Goal: Use online tool/utility: Use online tool/utility

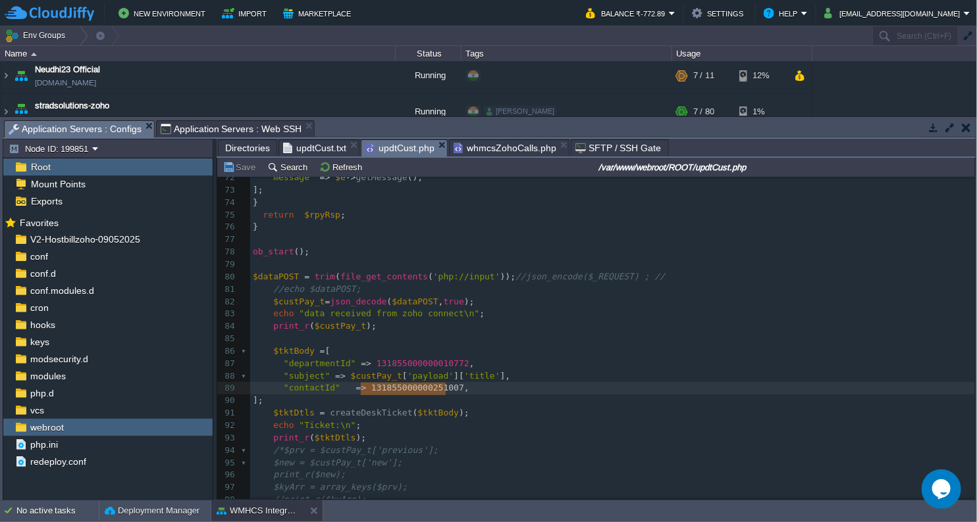
click at [418, 340] on pre "​" at bounding box center [612, 339] width 725 height 13
type textarea "$contact = ["
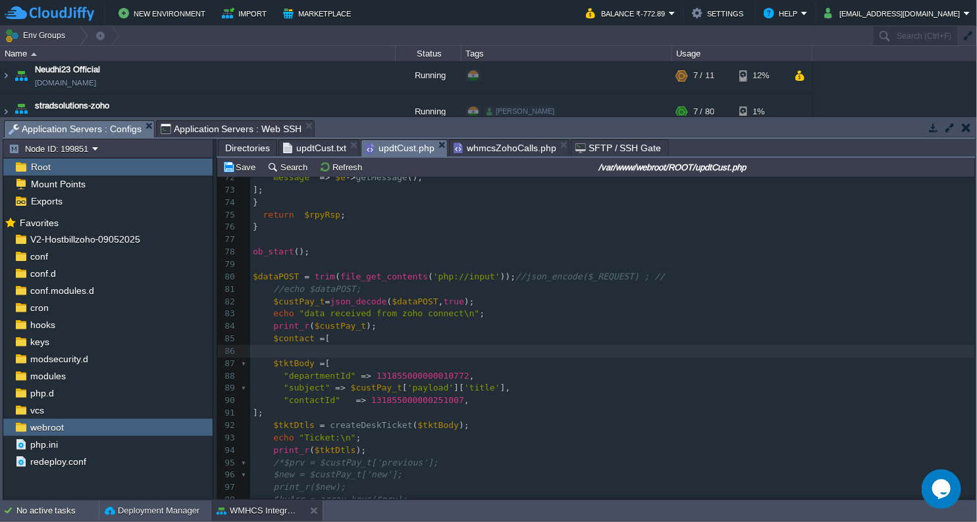
type textarea "]"
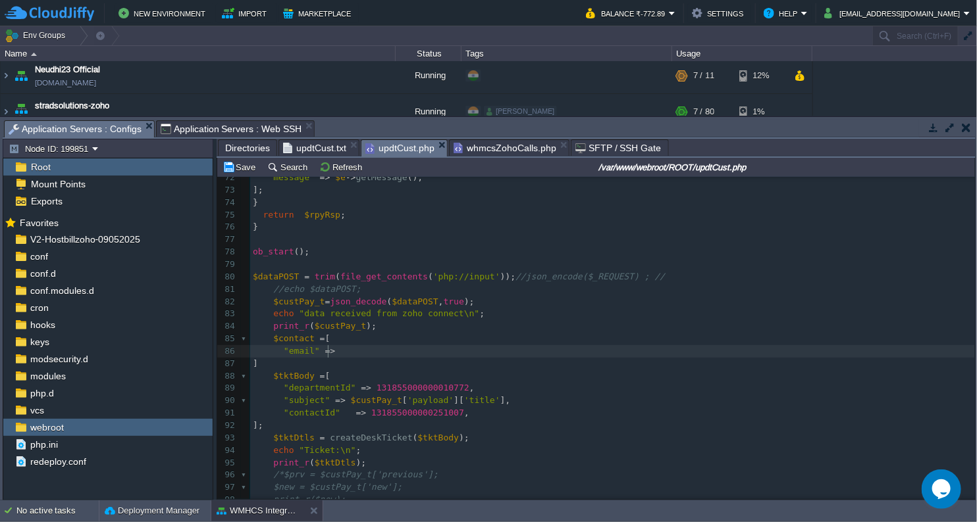
scroll to position [4, 53]
type textarea ""email" =>"
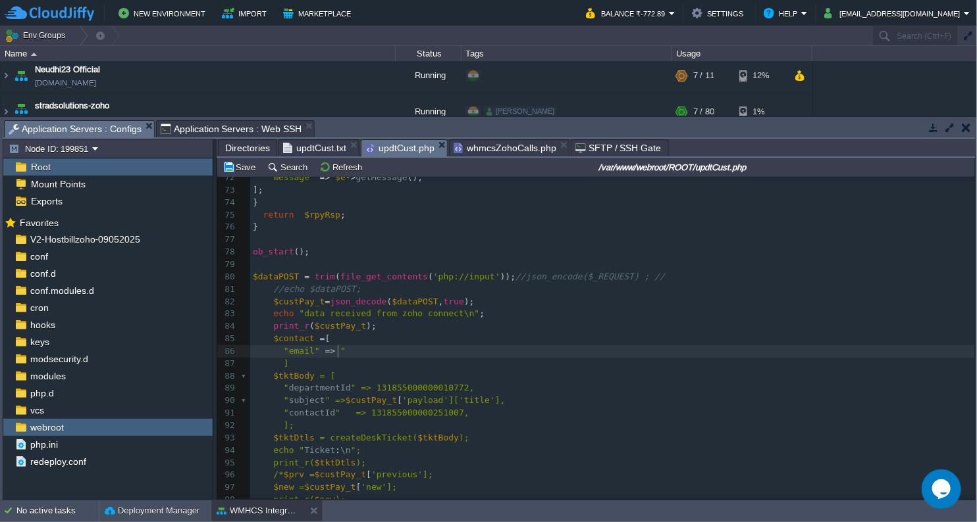
type textarea """"
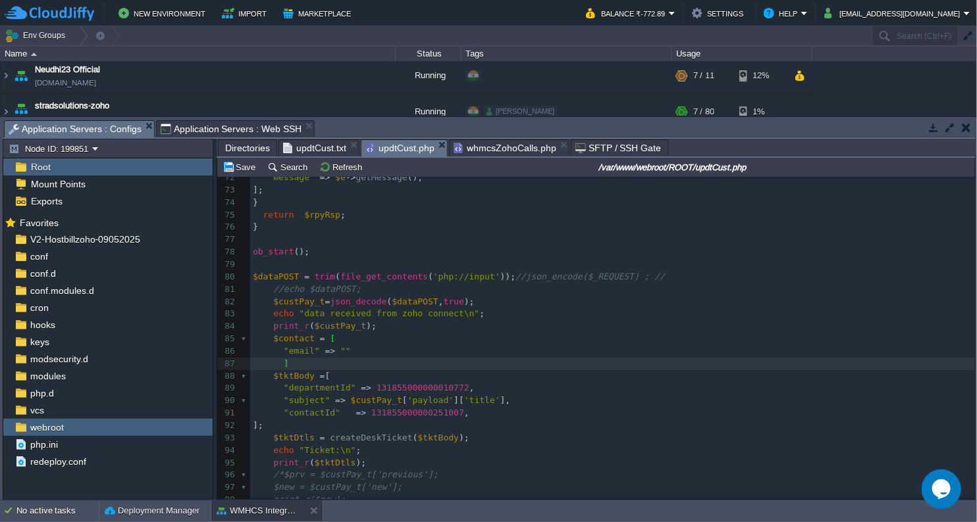
type textarea ";"
click at [358, 356] on pre ""email" => """ at bounding box center [612, 351] width 725 height 13
type textarea ","
click at [337, 350] on div "xxxxxxxxxx 103 $headers = [ 'Authorization: Zoho-oauthtoken 1000.34aac9d8a9f0d6…" at bounding box center [612, 327] width 725 height 707
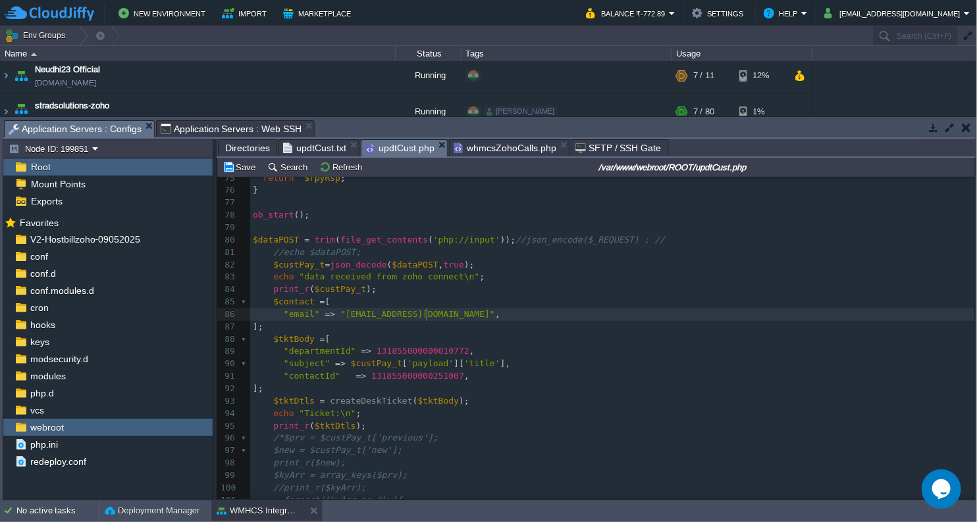
scroll to position [960, 0]
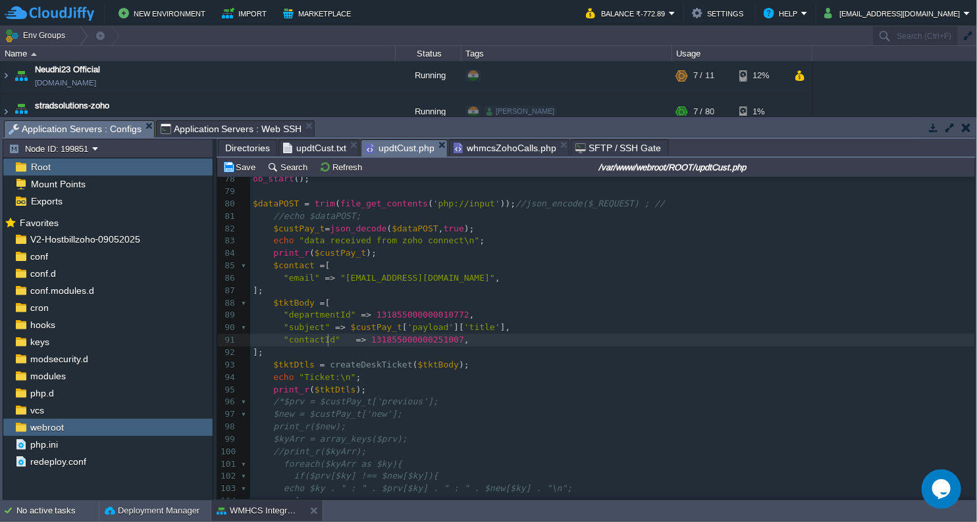
click at [328, 340] on div "xxxxxxxxxx 103 $headers = [ 'Authorization: Zoho-oauthtoken 1000.34aac9d8a9f0d6…" at bounding box center [612, 254] width 725 height 707
drag, startPoint x: 342, startPoint y: 340, endPoint x: 426, endPoint y: 345, distance: 84.4
type textarea "$contact"
click at [453, 359] on pre "];" at bounding box center [612, 353] width 725 height 13
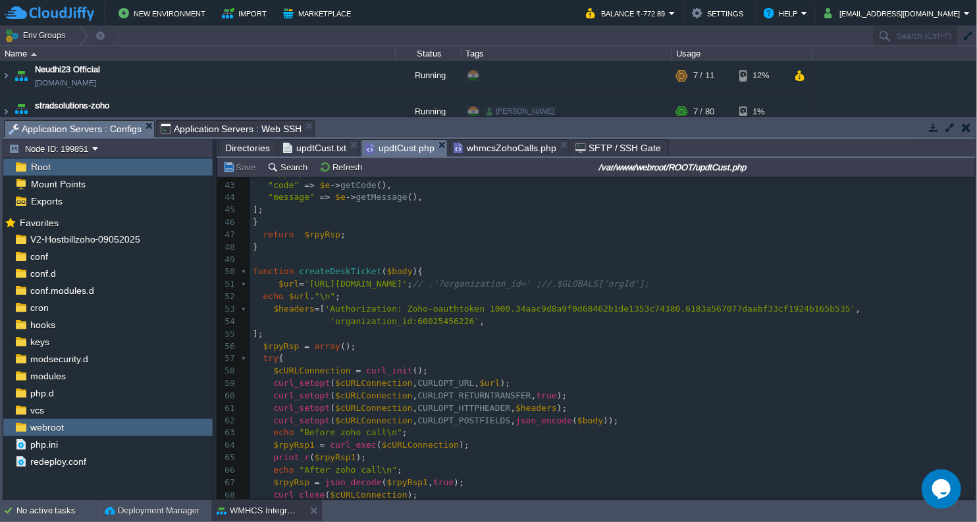
scroll to position [522, 0]
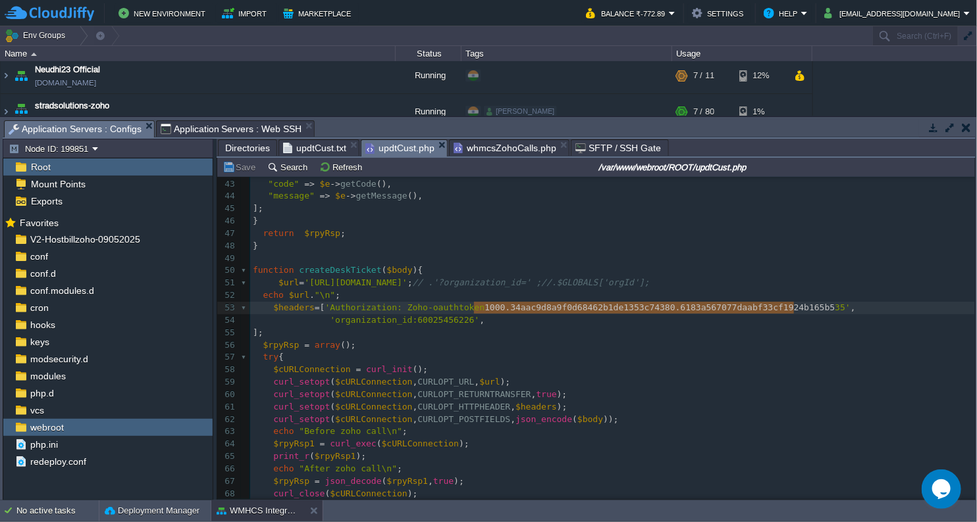
type textarea "1000.34aac9d8a9f0d68462b1de1353c74380.6183a567077daabf33cf1924b165b535"
drag, startPoint x: 473, startPoint y: 308, endPoint x: 801, endPoint y: 304, distance: 327.7
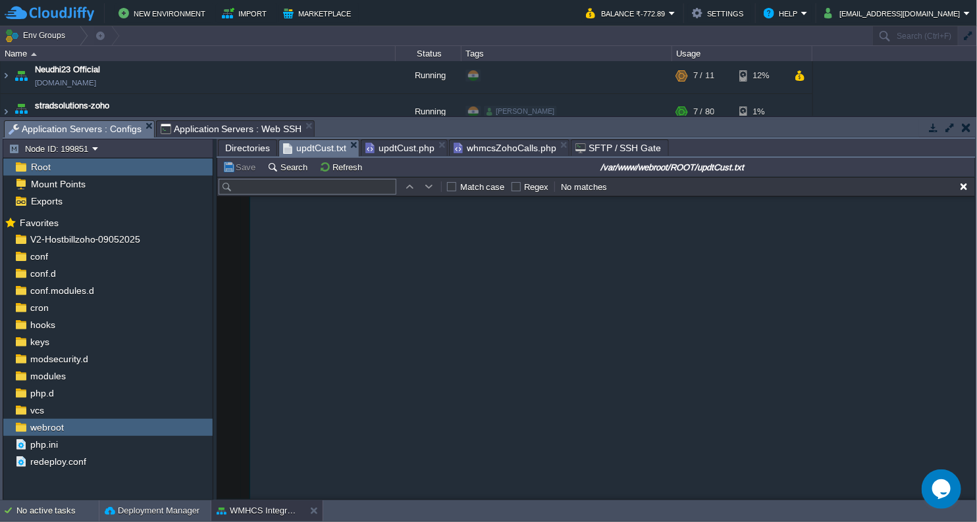
click at [315, 150] on span "updtCust.txt" at bounding box center [314, 148] width 63 height 16
click at [321, 168] on button "Refresh" at bounding box center [342, 167] width 47 height 12
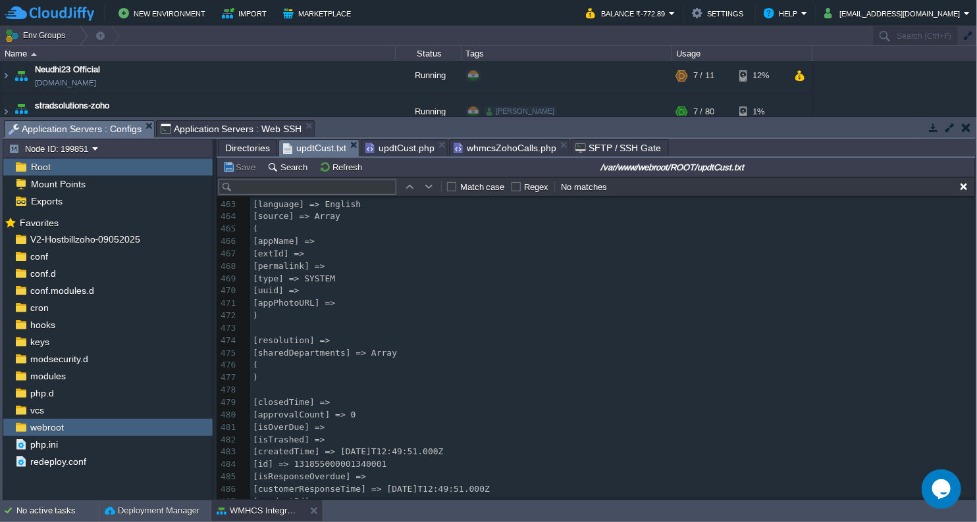
scroll to position [6144, 0]
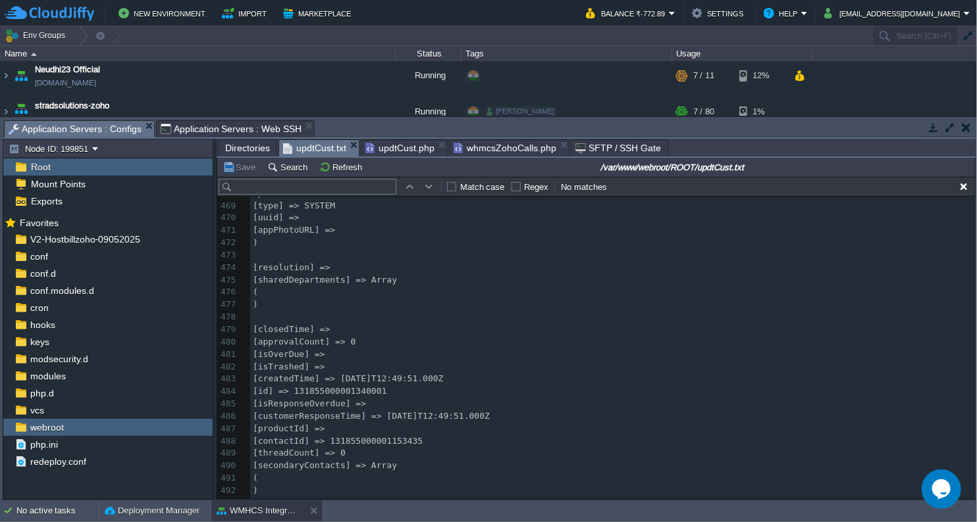
click at [372, 441] on div "545 ​ 451 452 Ticket: 453 Array 454 ( 455 [modifiedTime] => [DATE]T12:49:51.000…" at bounding box center [612, 342] width 725 height 1029
type textarea "131855000001153435"
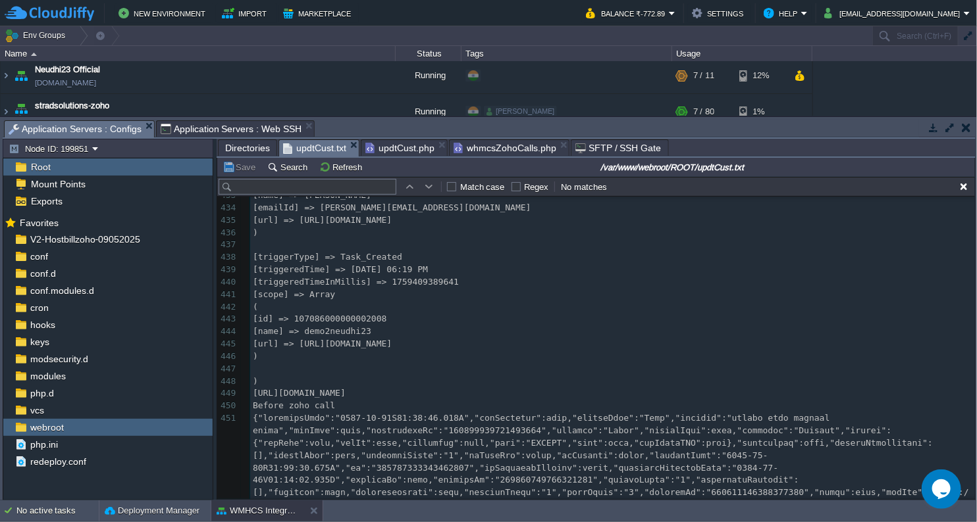
scroll to position [5554, 0]
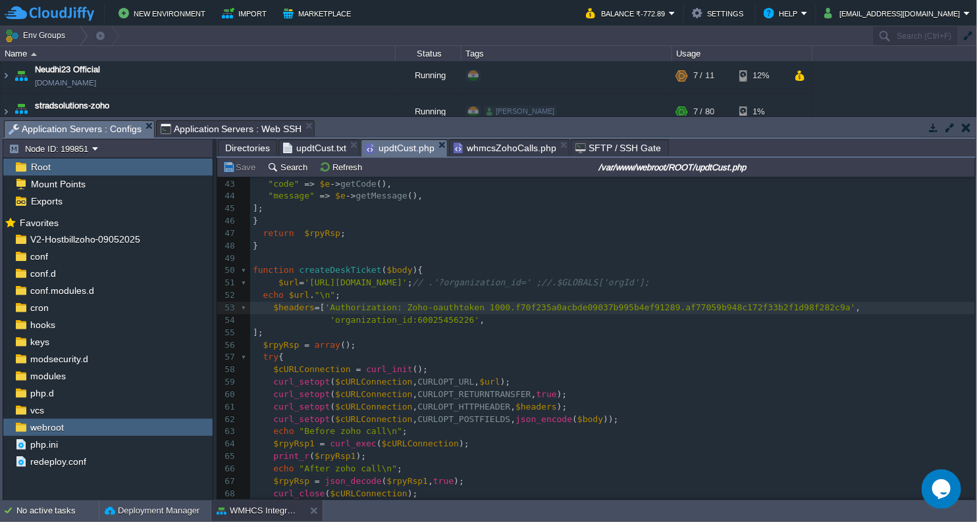
click at [408, 152] on span "updtCust.php" at bounding box center [399, 148] width 69 height 16
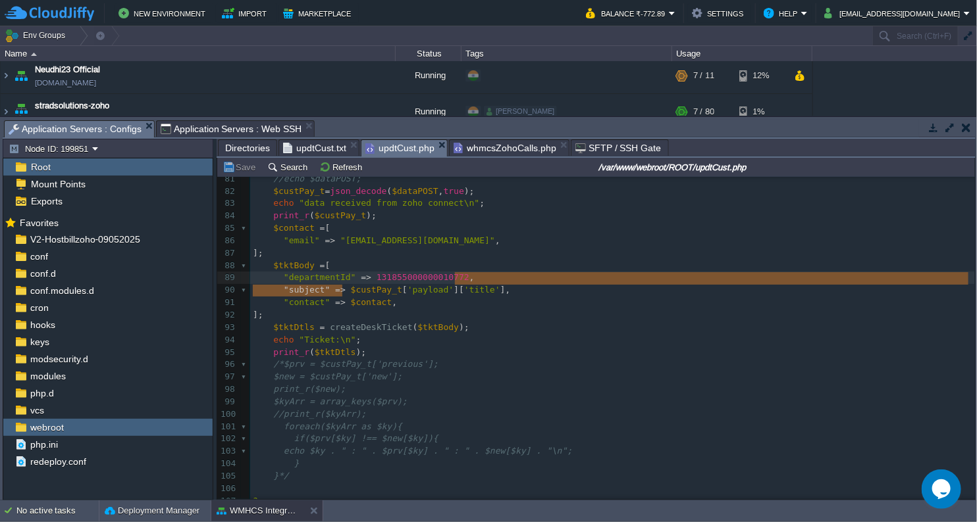
type textarea "$custPay_t['payload']['title']"
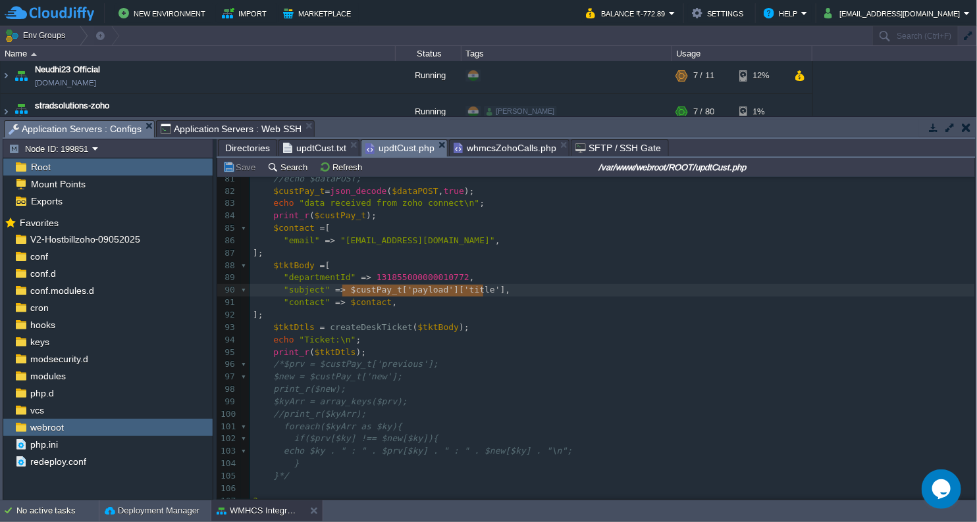
drag, startPoint x: 342, startPoint y: 292, endPoint x: 482, endPoint y: 291, distance: 140.2
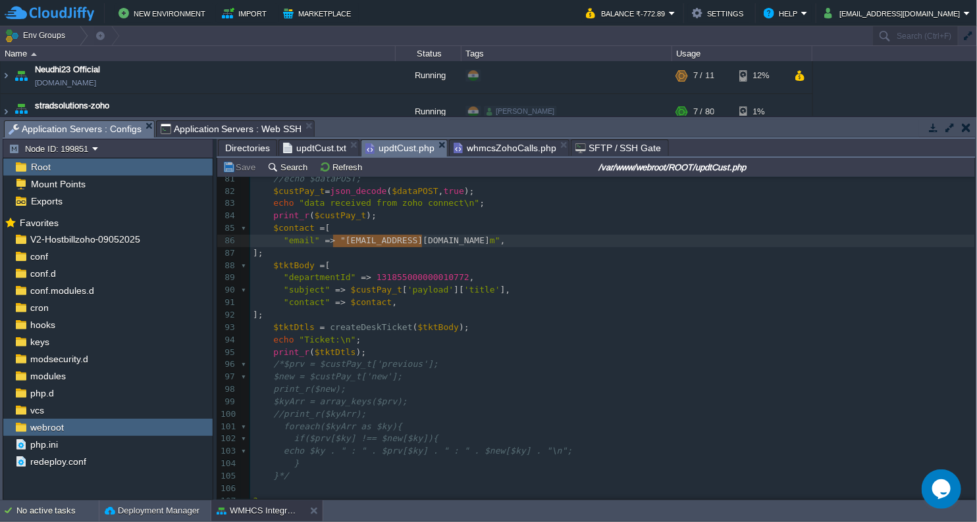
type textarea ""[EMAIL_ADDRESS][DOMAIN_NAME]""
drag, startPoint x: 331, startPoint y: 240, endPoint x: 424, endPoint y: 241, distance: 93.5
click at [327, 140] on span "updtCust.txt" at bounding box center [314, 148] width 63 height 16
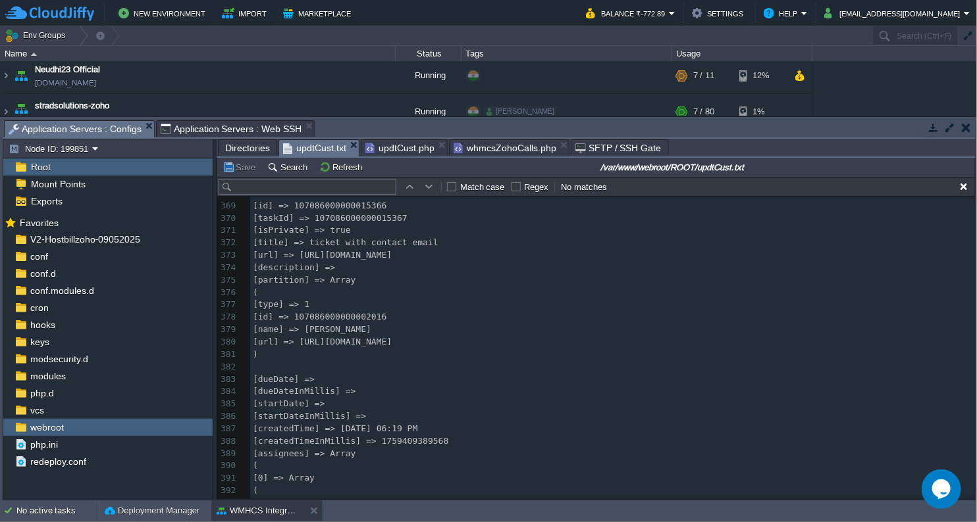
click at [340, 452] on span "[assignees] => Array" at bounding box center [304, 454] width 103 height 10
type textarea "assignees"
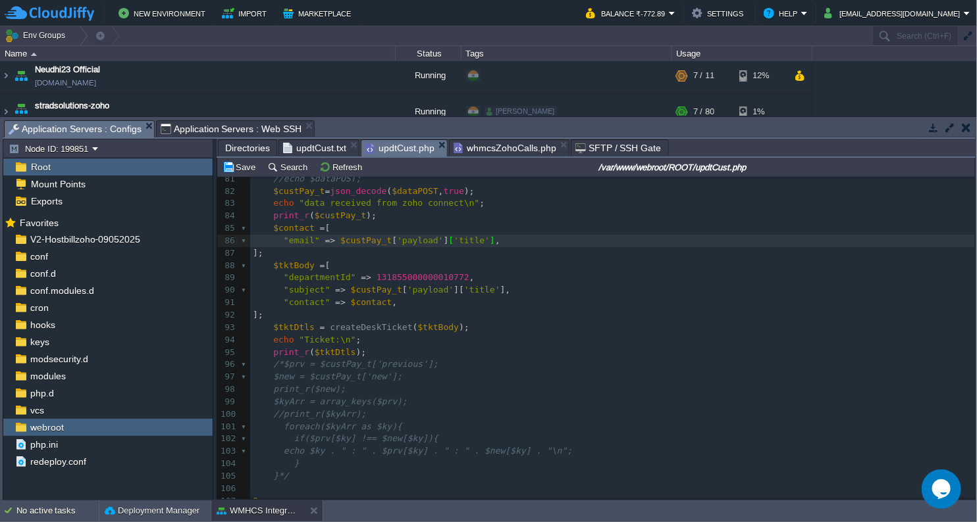
click at [402, 149] on span "updtCust.php" at bounding box center [399, 148] width 69 height 16
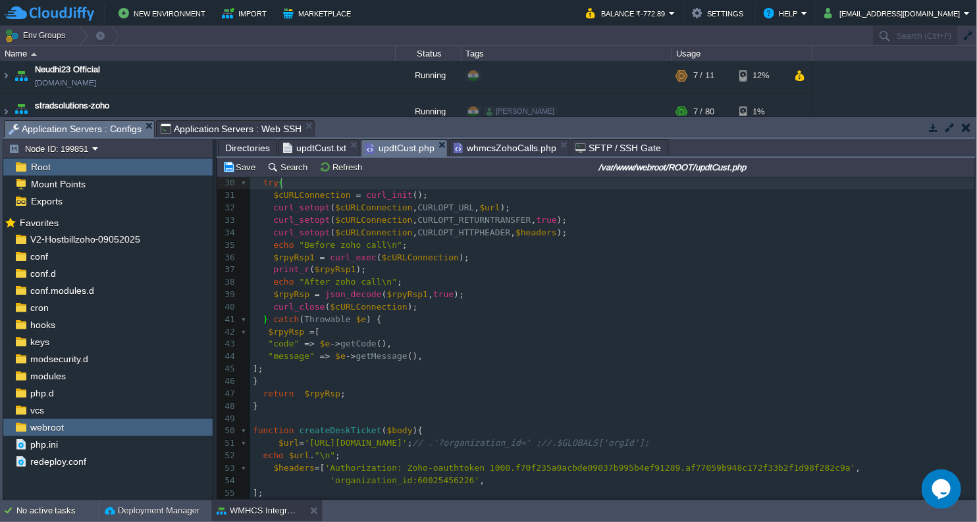
click at [455, 289] on pre "$rpyRsp = json_decode ( $rpyRsp1 , true );" at bounding box center [612, 295] width 725 height 13
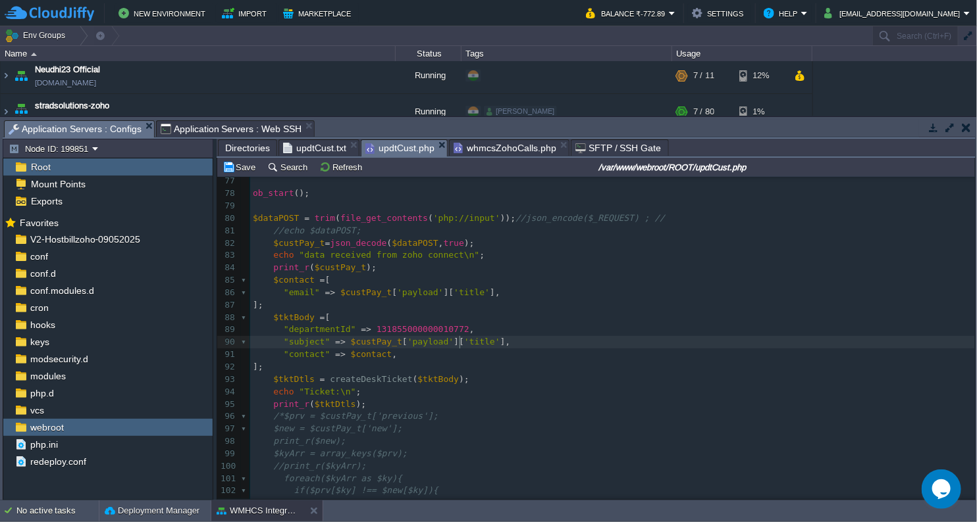
click at [464, 347] on span "'title'" at bounding box center [482, 342] width 36 height 10
type textarea "title"
paste textarea
type textarea "[0][]"
type textarea "'"
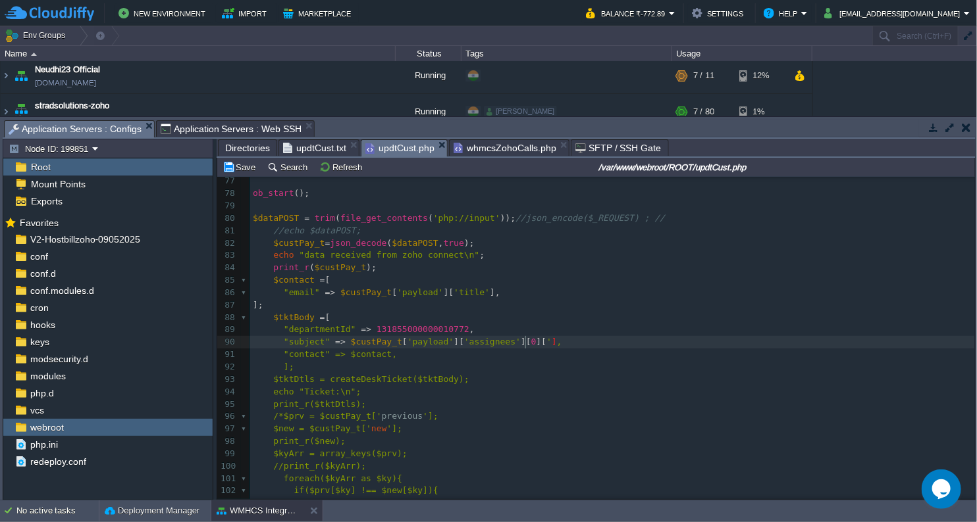
type textarea "''"
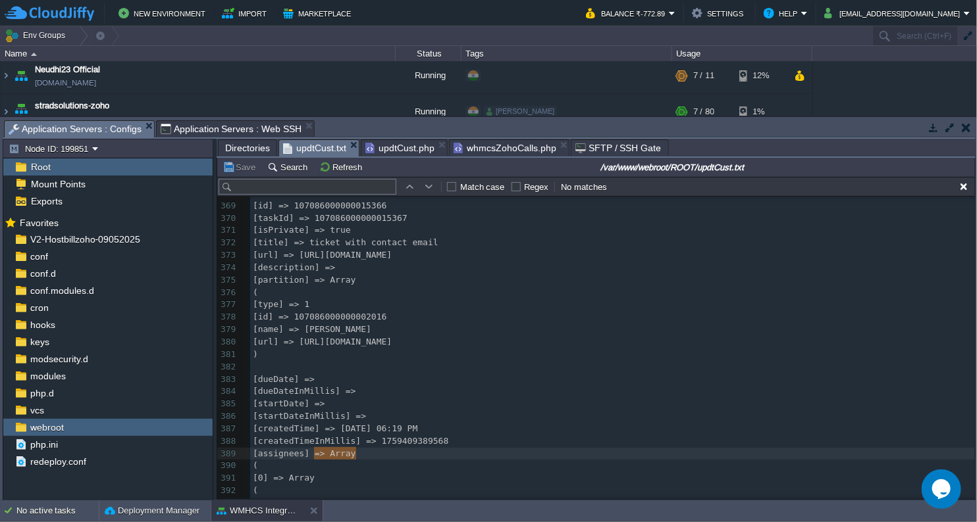
click at [331, 140] on span "updtCust.txt" at bounding box center [314, 148] width 63 height 16
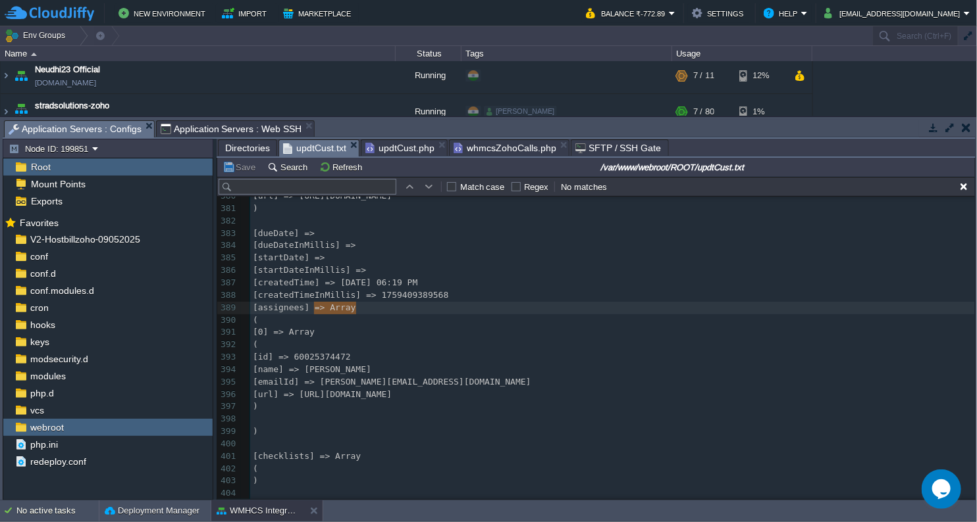
click at [408, 389] on pre "[url] => [URL][DOMAIN_NAME]" at bounding box center [612, 395] width 725 height 13
type textarea "emailId] => [PERSON_NAME][EMAIL_ADDRESS][DOMAIN_NAME] [url]"
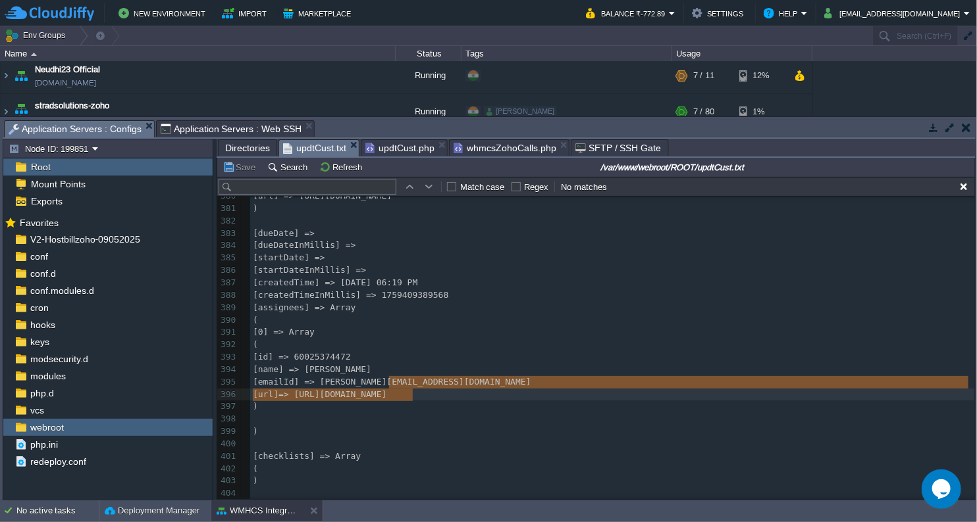
type textarea "emailId"
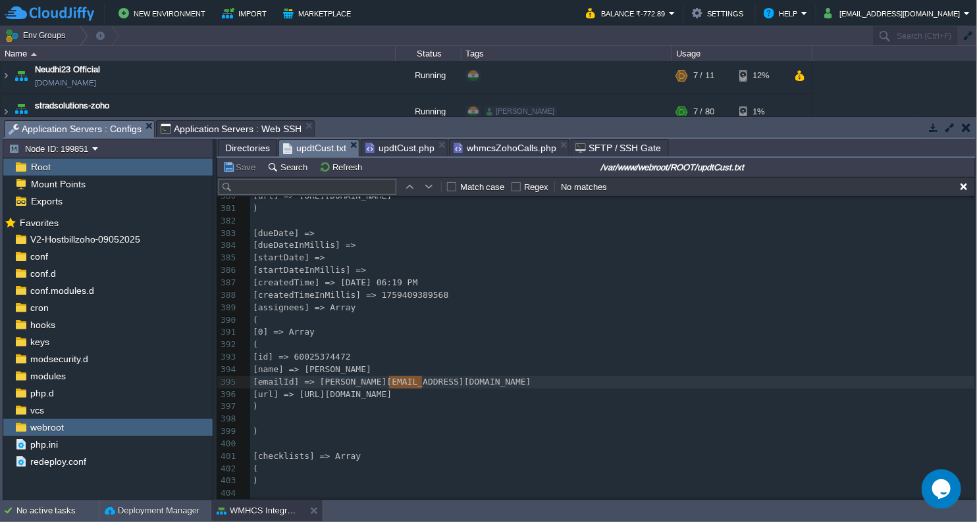
click at [400, 147] on span "updtCust.php" at bounding box center [399, 148] width 69 height 16
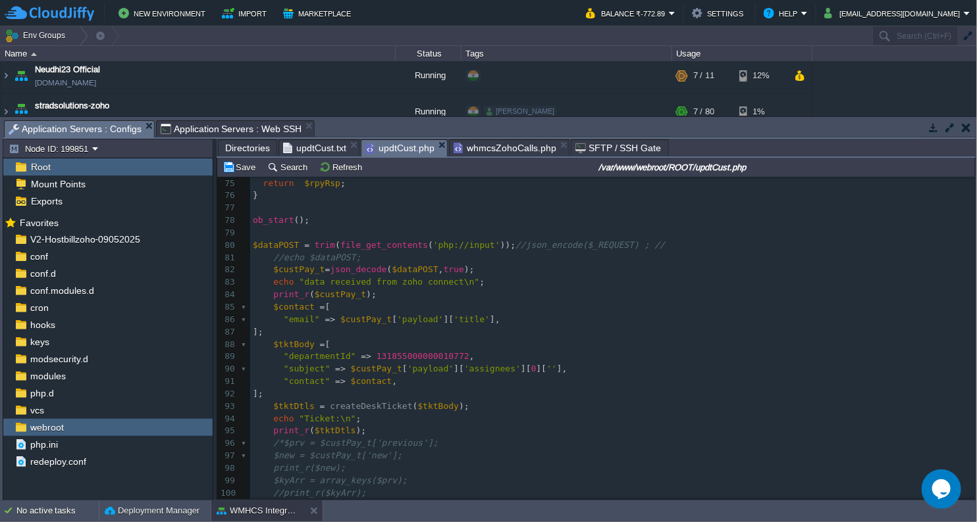
scroll to position [944, 0]
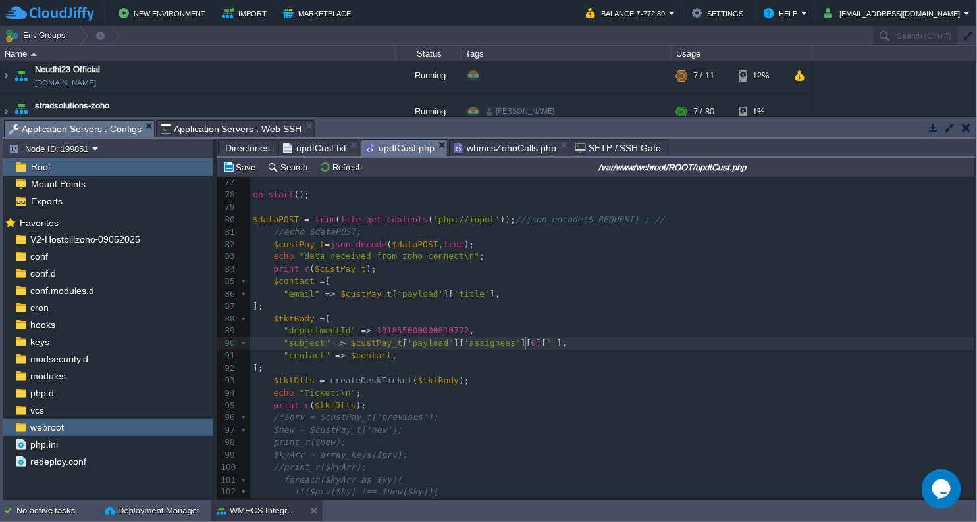
click at [524, 343] on div "xxxxxxxxxx 103 $url = '[URL][DOMAIN_NAME]' . $id ; // .'?organization_id=' ;//.…" at bounding box center [612, 338] width 725 height 571
click at [322, 146] on span "updtCust.txt" at bounding box center [314, 148] width 63 height 16
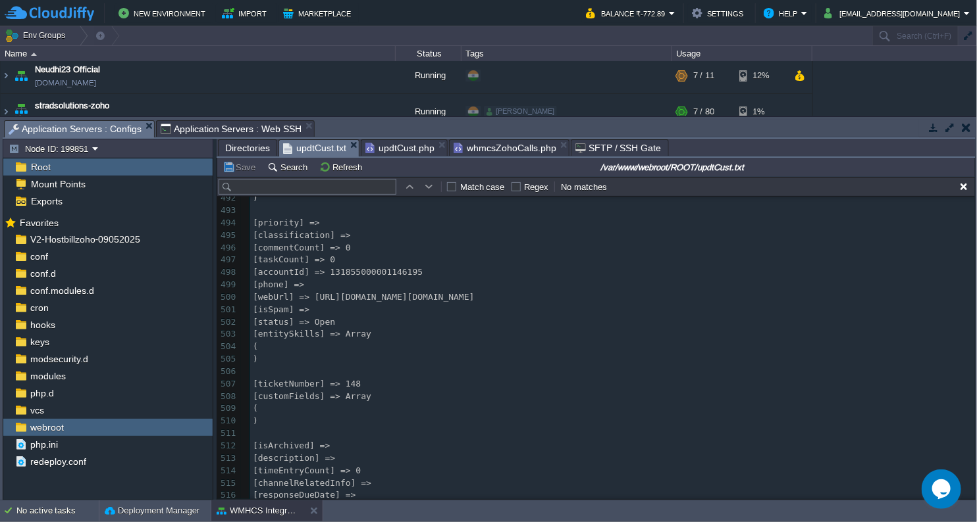
scroll to position [6687, 0]
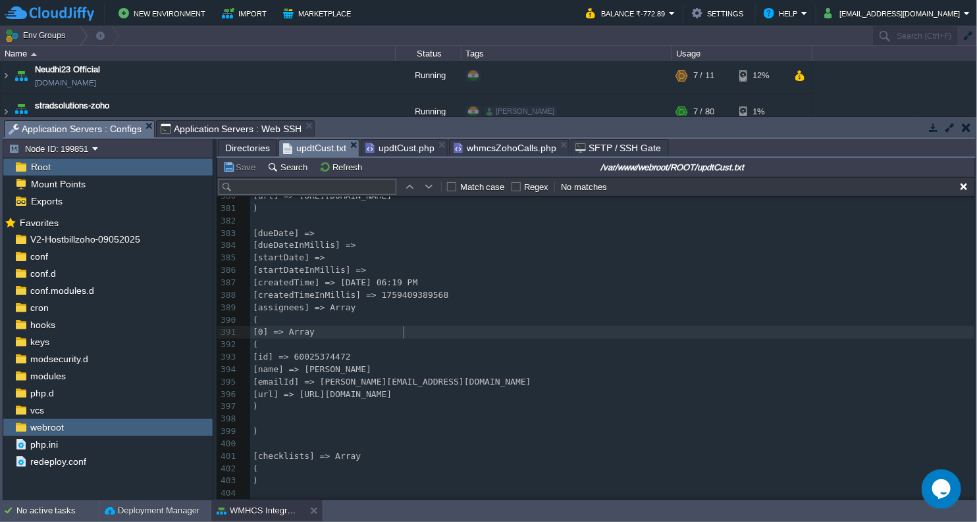
click at [518, 334] on pre "[0] => Array" at bounding box center [612, 332] width 725 height 13
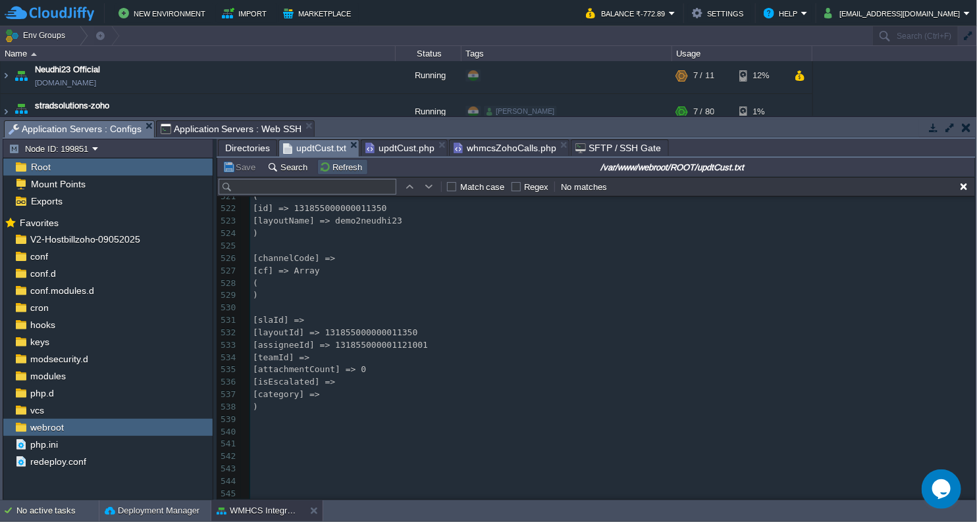
click at [330, 161] on button "Refresh" at bounding box center [342, 167] width 47 height 12
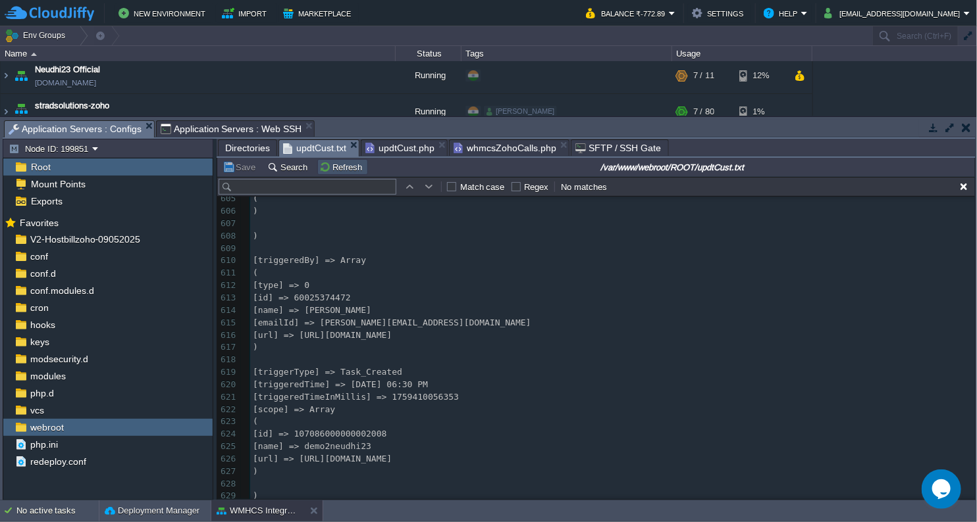
click at [337, 169] on button "Refresh" at bounding box center [342, 167] width 47 height 12
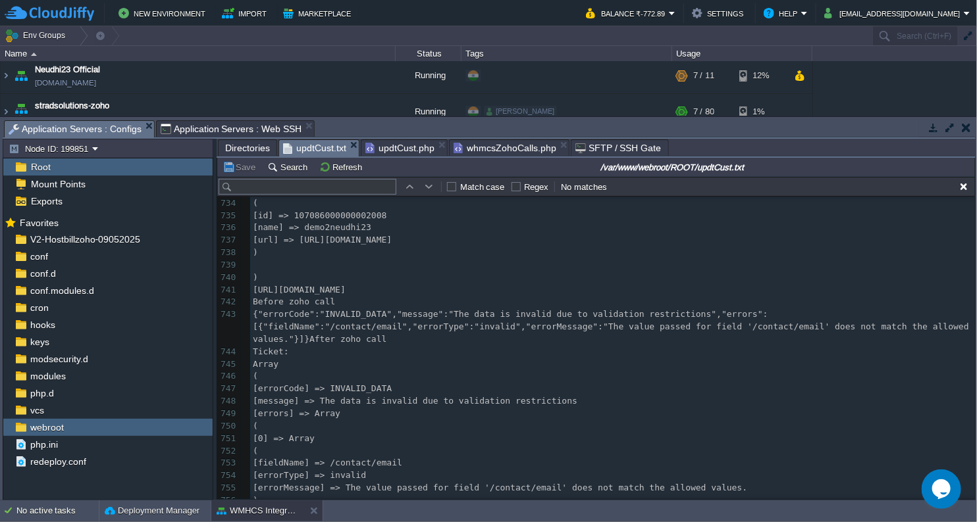
scroll to position [9502, 0]
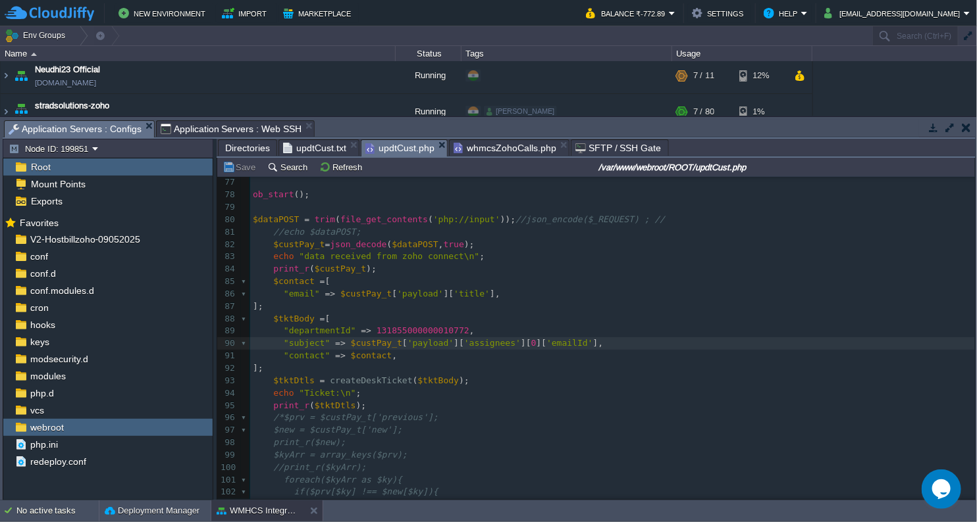
click at [403, 146] on span "updtCust.php" at bounding box center [399, 148] width 69 height 16
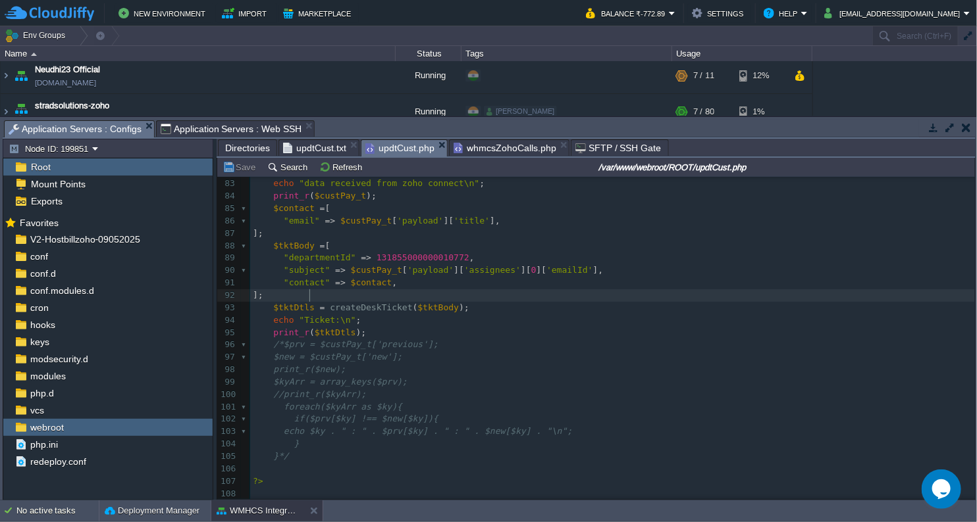
click at [284, 296] on span at bounding box center [273, 296] width 20 height 13
type textarea "print("
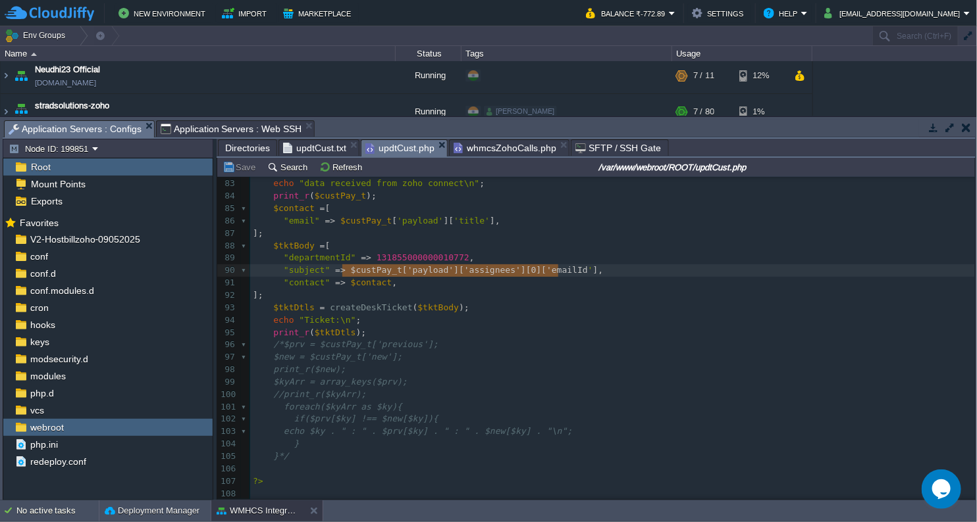
type textarea "$custPay_t['payload']['assignees'][0]['emailId']"
drag, startPoint x: 340, startPoint y: 268, endPoint x: 561, endPoint y: 270, distance: 221.1
click at [332, 224] on div "xxxxxxxxxx 103 $url = '[URL][DOMAIN_NAME]' . $id ; // .'?organization_id=' ;//.…" at bounding box center [612, 265] width 725 height 571
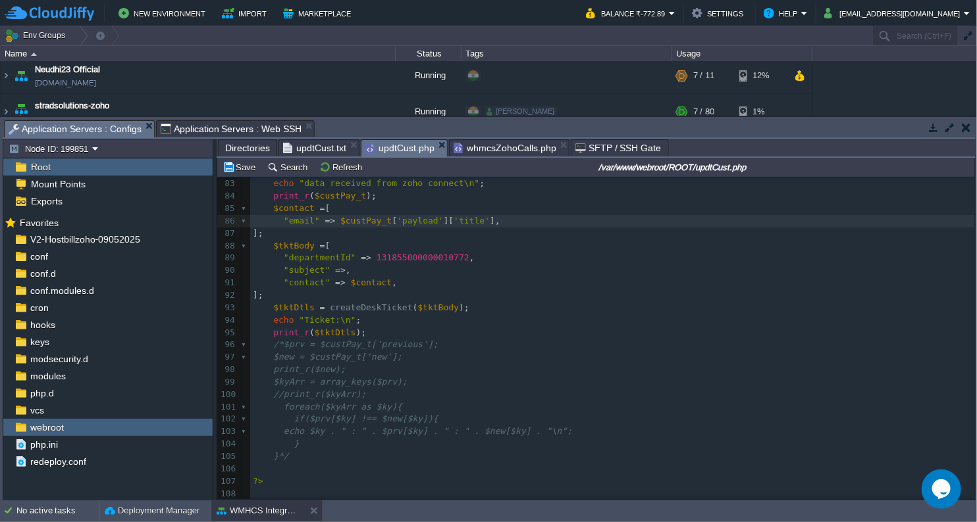
paste textarea "$"
type textarea "$custPay_t['payload']['title'],"
drag, startPoint x: 559, startPoint y: 222, endPoint x: 698, endPoint y: 224, distance: 138.9
type textarea ","
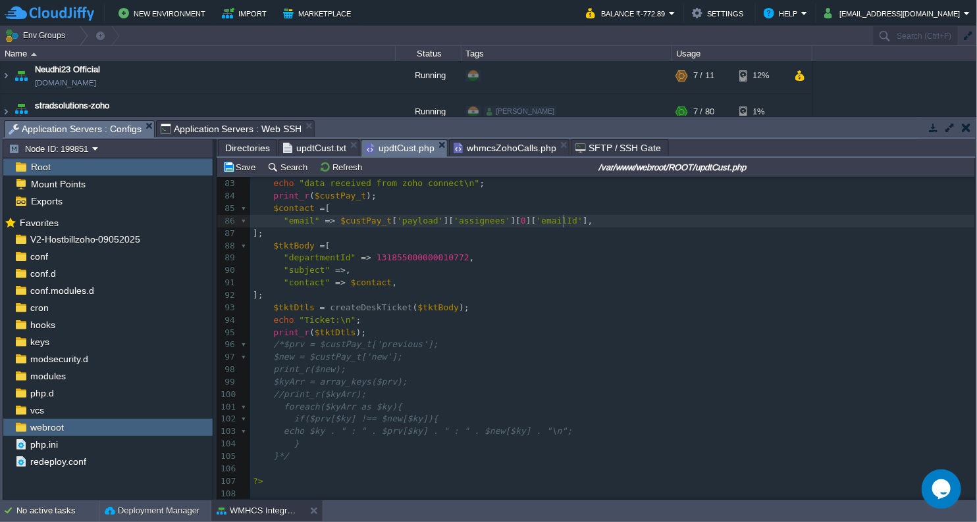
click at [381, 274] on pre ""subject" => ," at bounding box center [612, 271] width 725 height 13
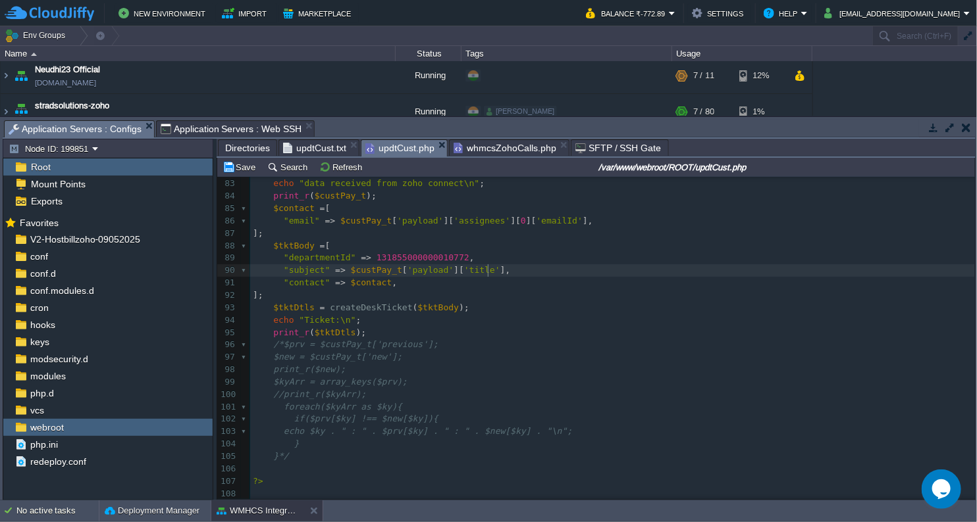
click at [546, 293] on pre "];" at bounding box center [612, 296] width 725 height 13
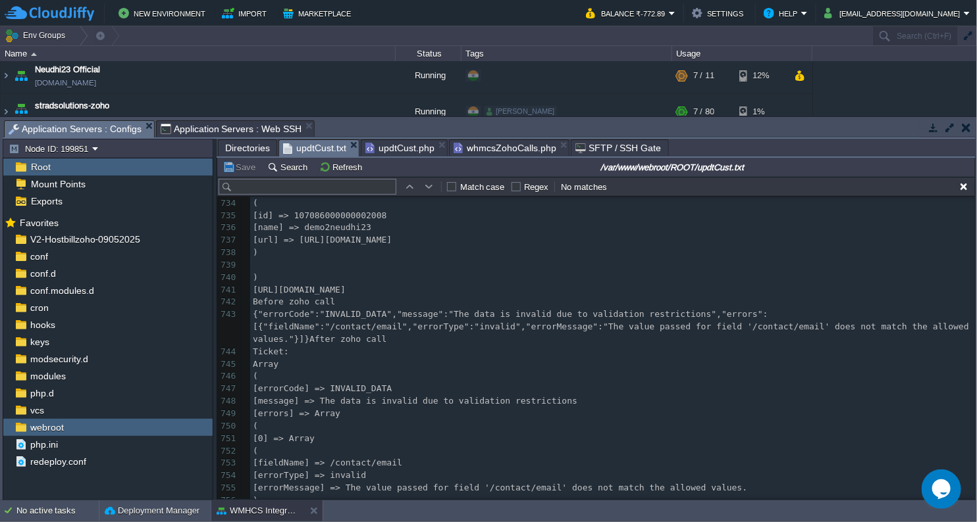
click at [328, 144] on span "updtCust.txt" at bounding box center [314, 148] width 63 height 16
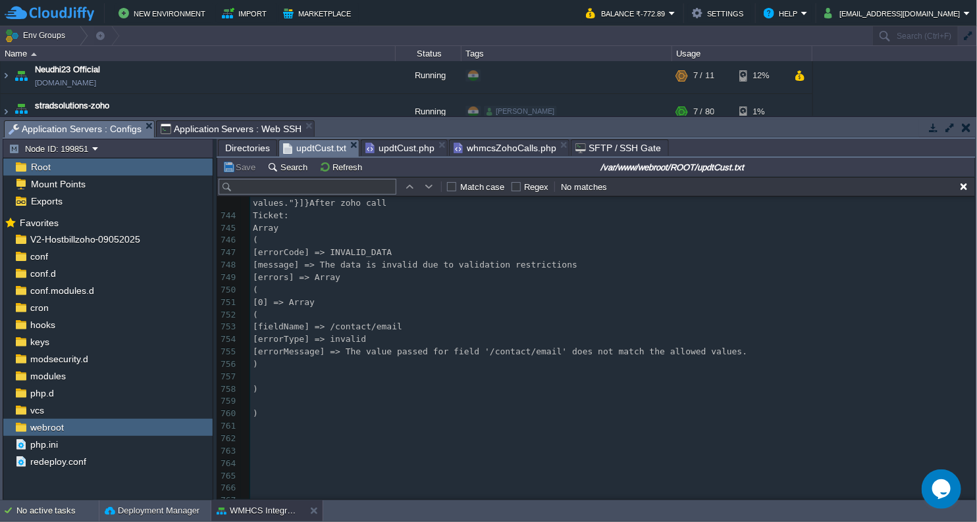
scroll to position [9558, 0]
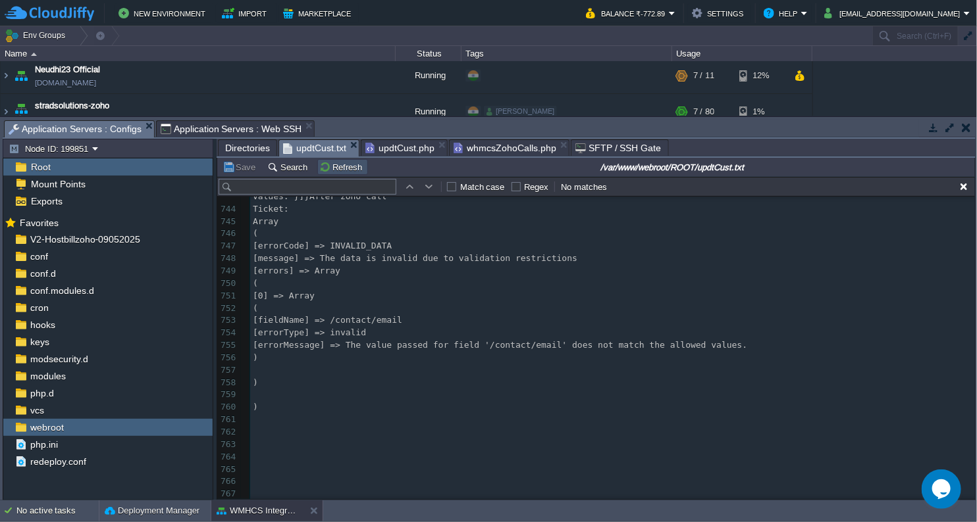
click at [338, 170] on button "Refresh" at bounding box center [342, 167] width 47 height 12
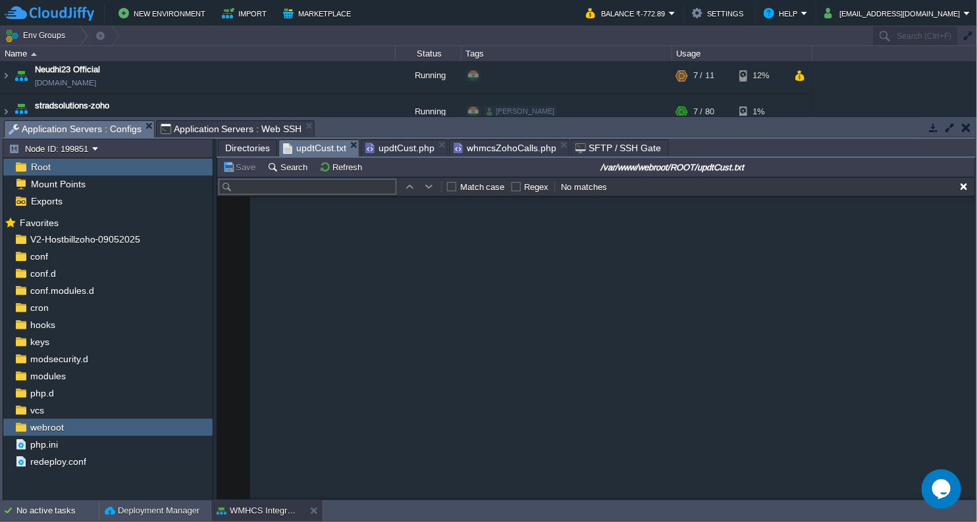
scroll to position [8849, 0]
